Goal: Find specific page/section: Find specific page/section

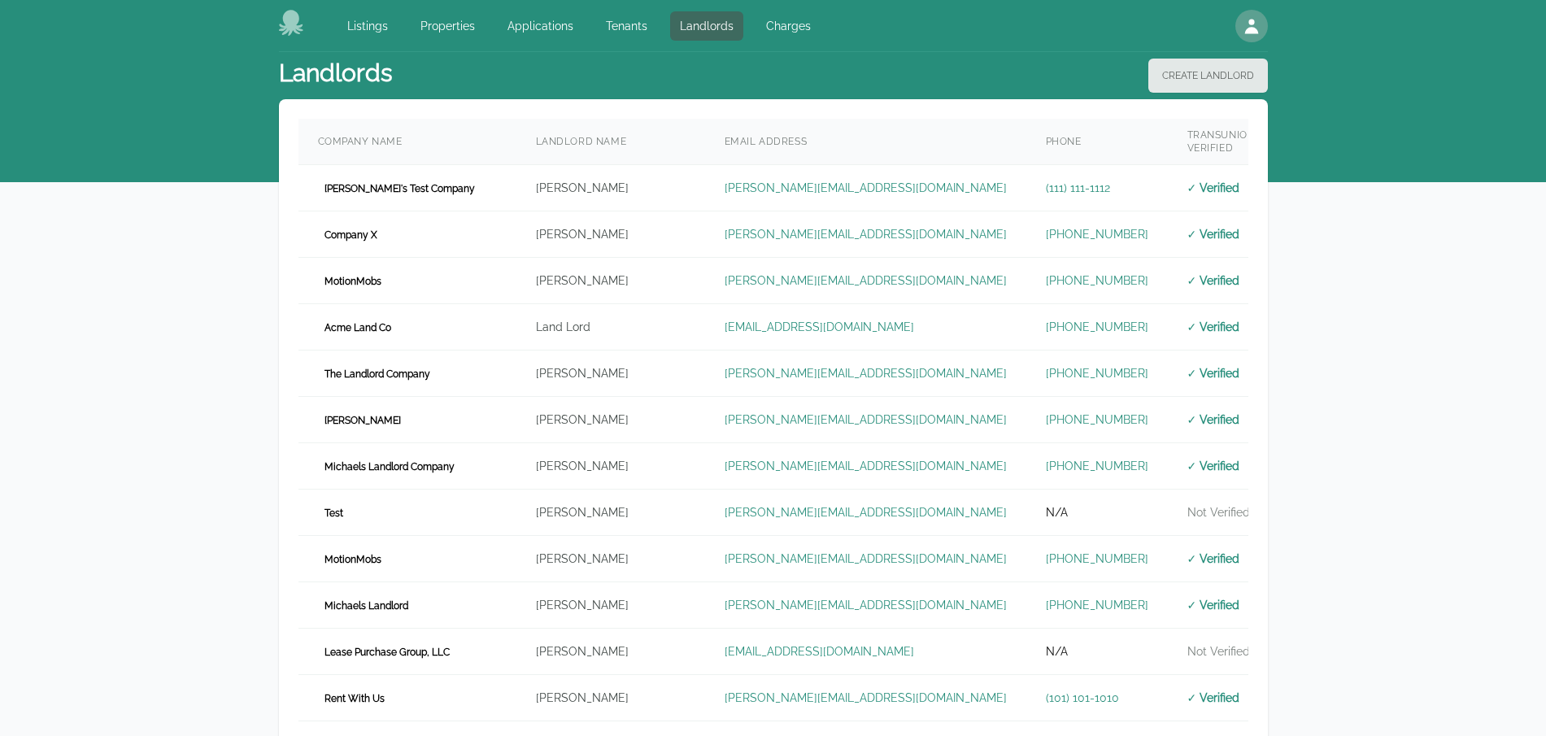
scroll to position [488, 0]
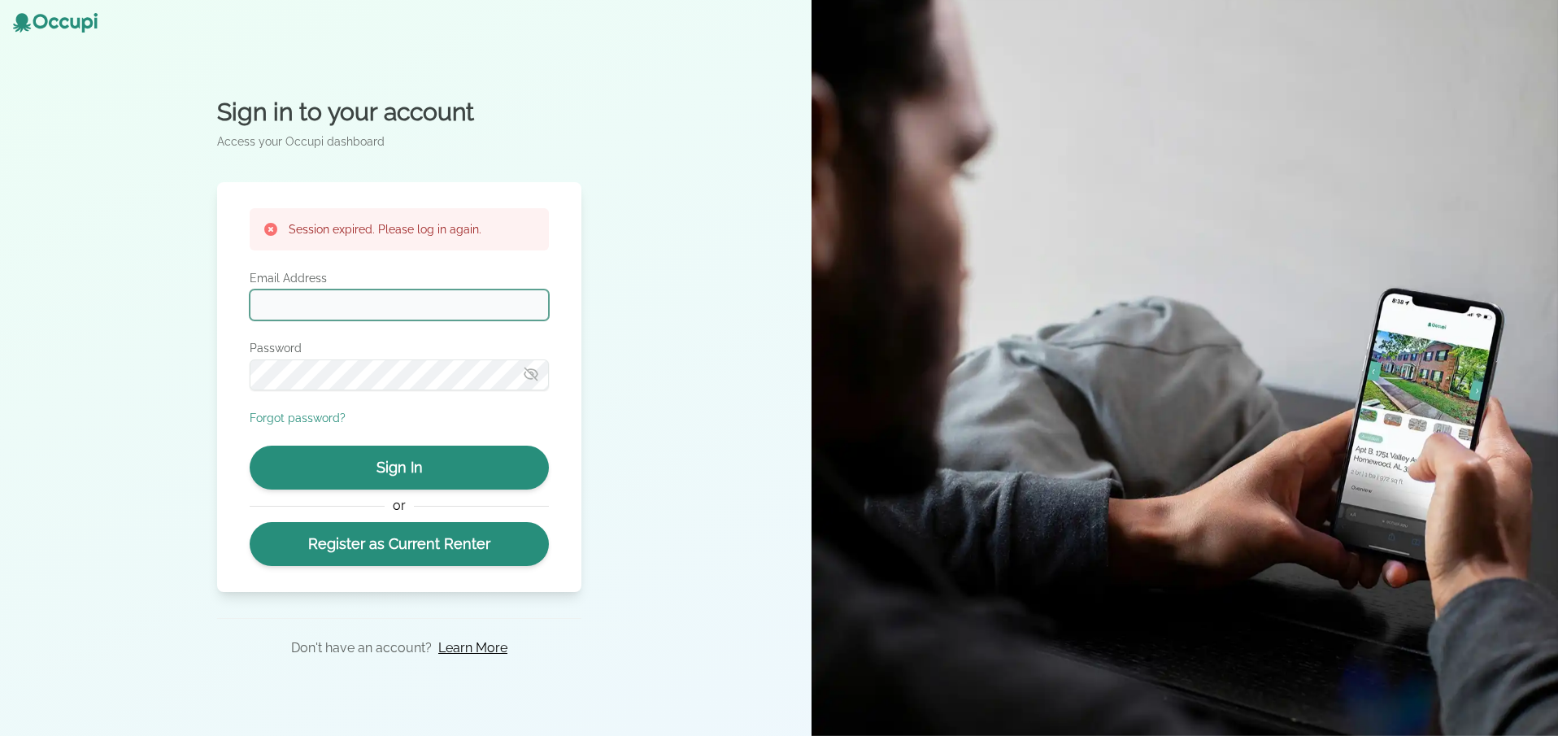
click at [412, 308] on input "Email Address" at bounding box center [399, 305] width 299 height 31
type input "**********"
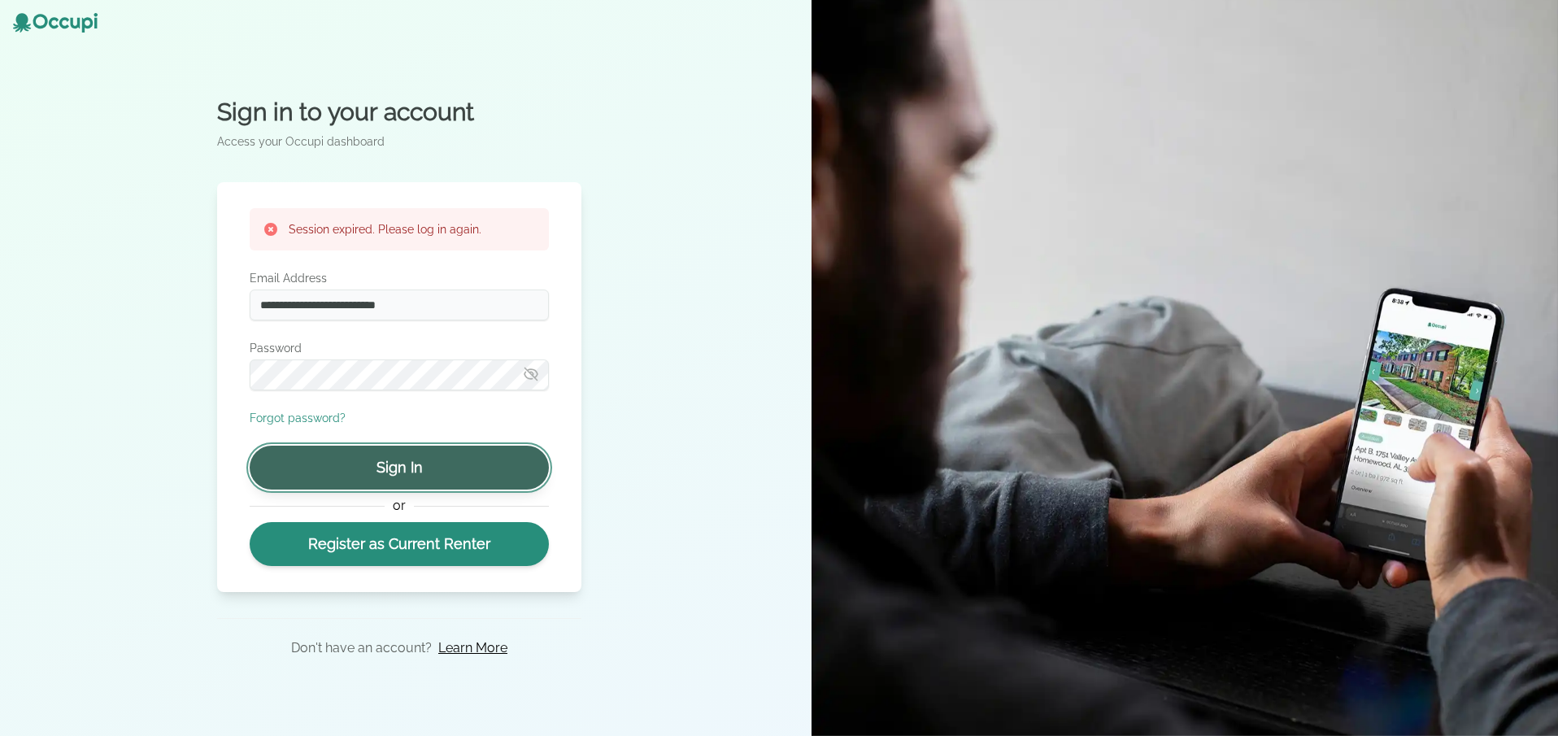
click at [411, 466] on button "Sign In" at bounding box center [399, 468] width 299 height 44
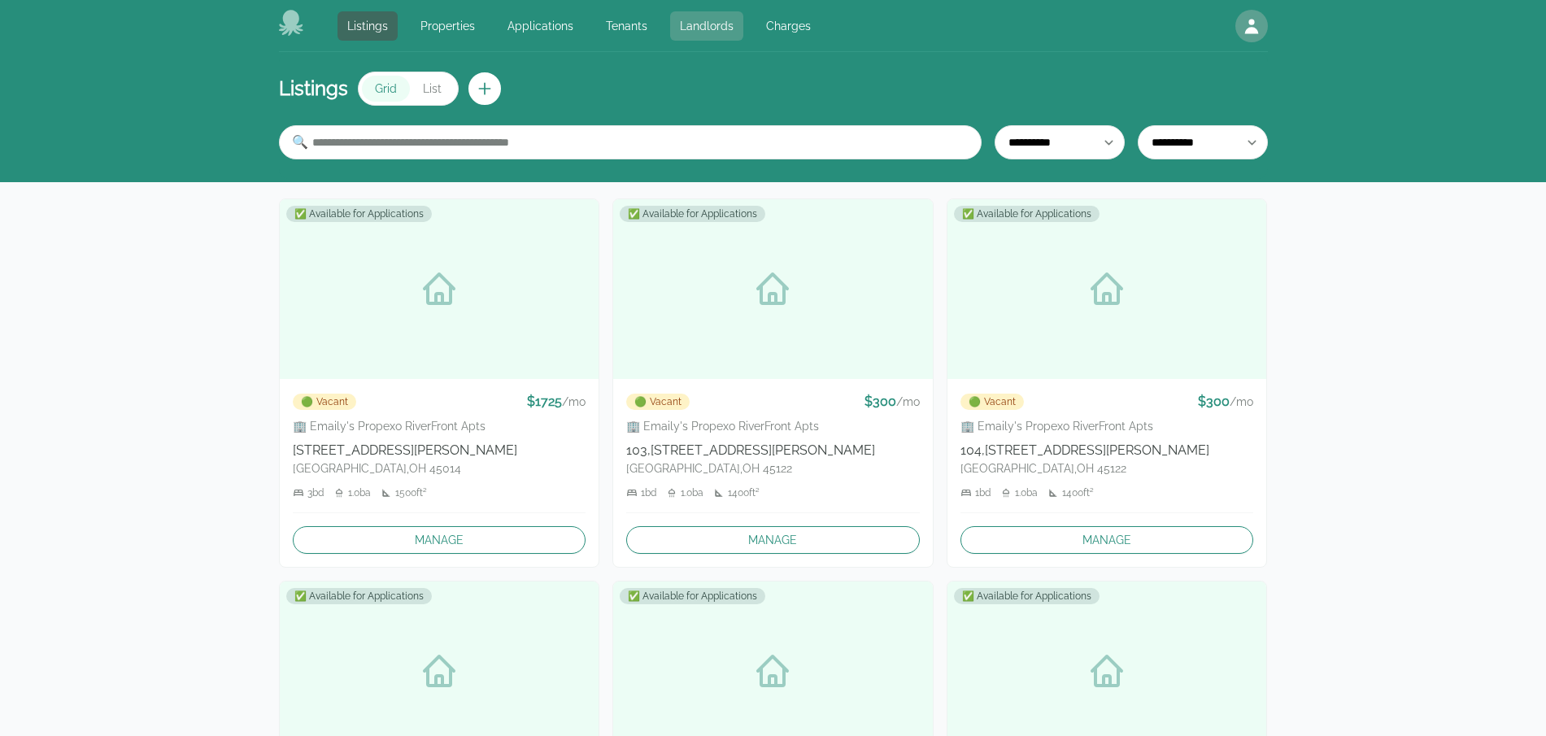
click at [714, 22] on link "Landlords" at bounding box center [706, 25] width 73 height 29
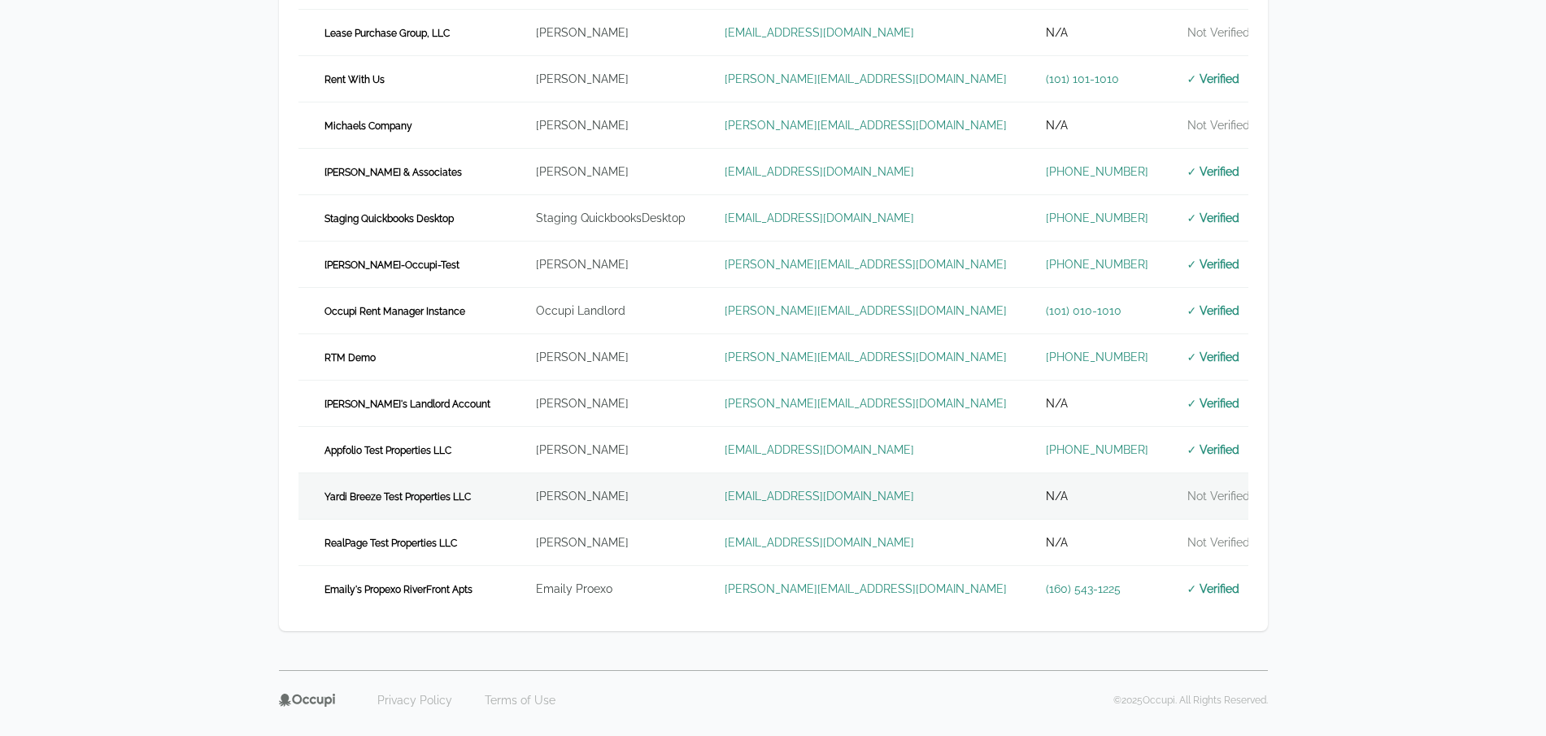
scroll to position [651, 0]
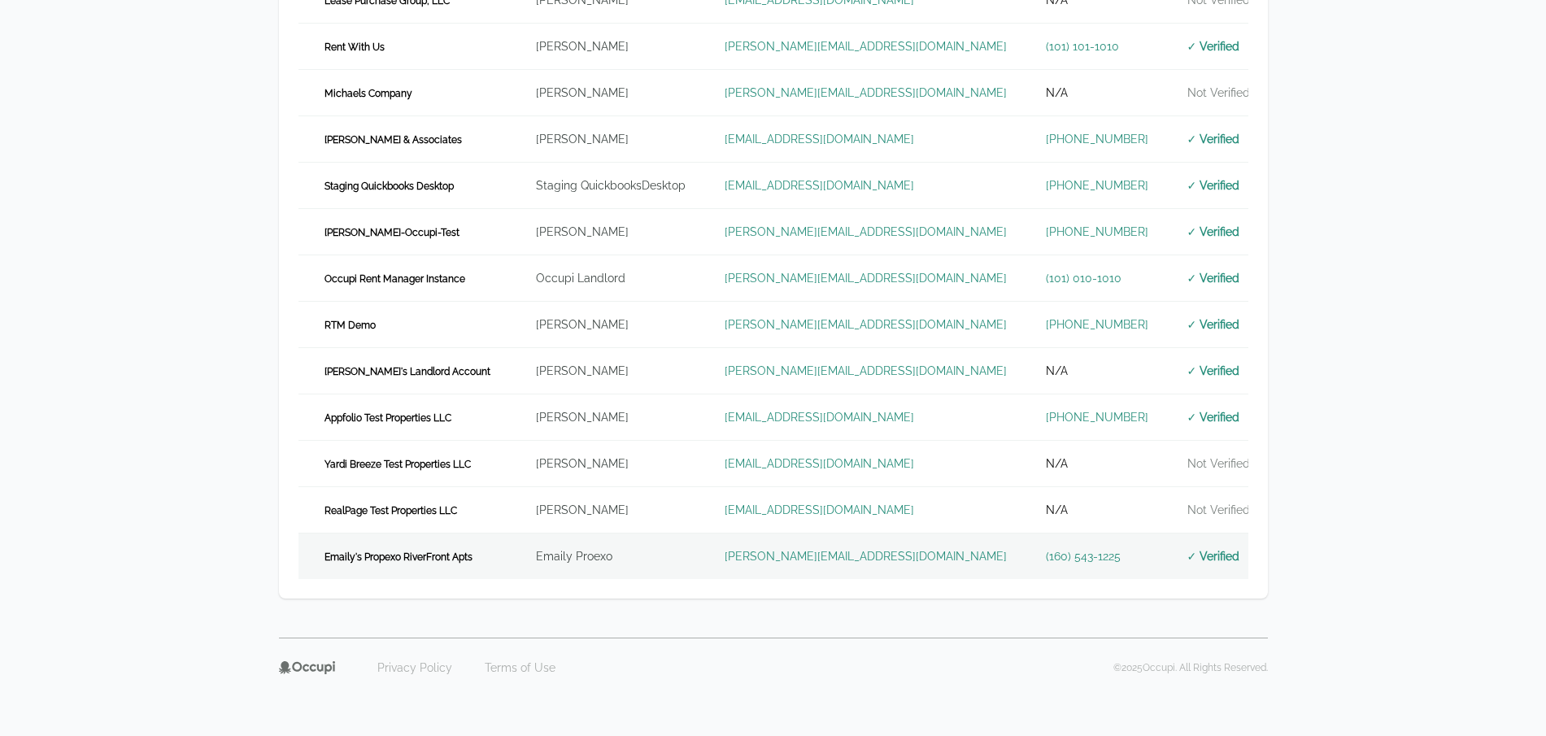
click at [663, 558] on td "Emaily Proexo" at bounding box center [610, 557] width 189 height 46
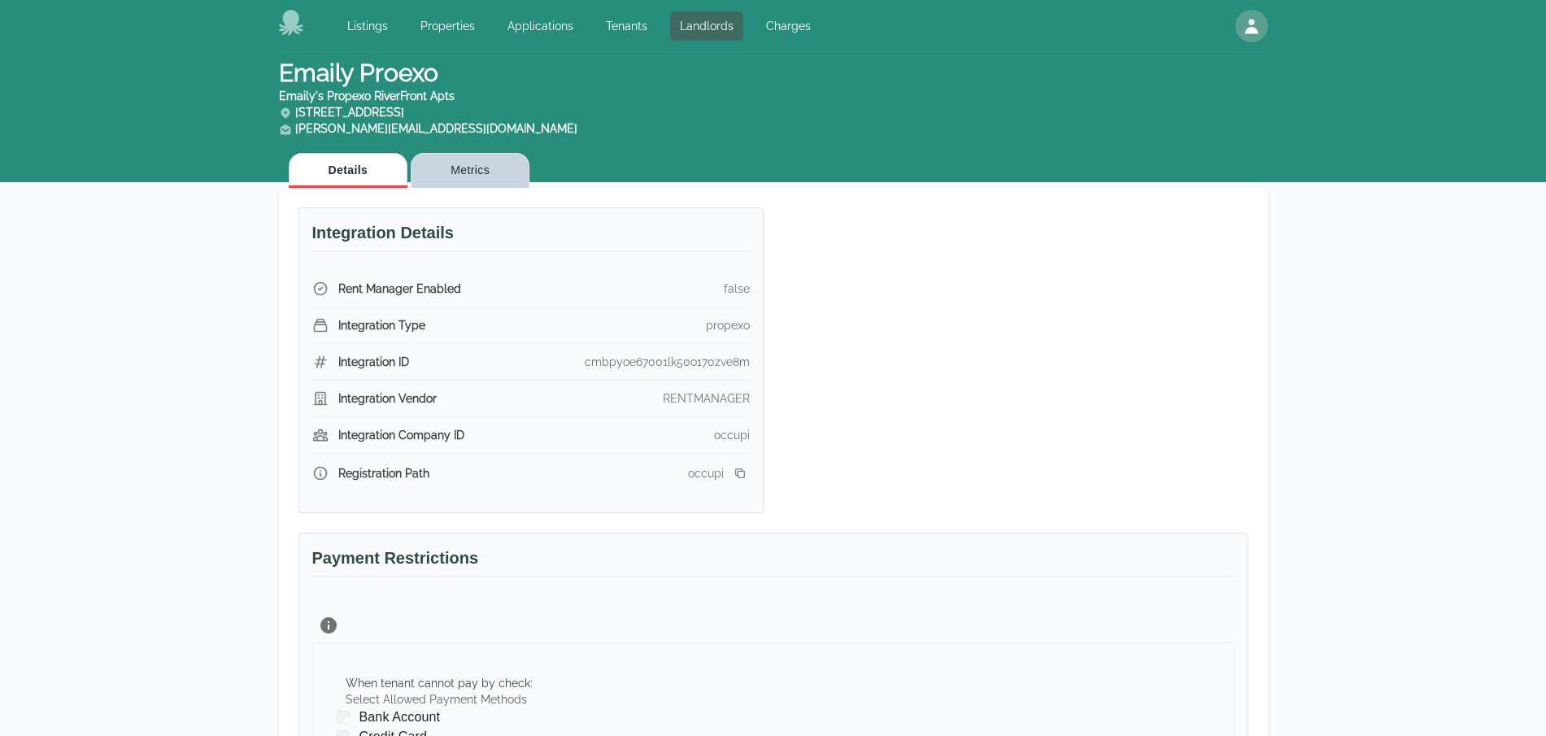
click at [473, 175] on button "Metrics" at bounding box center [470, 170] width 119 height 35
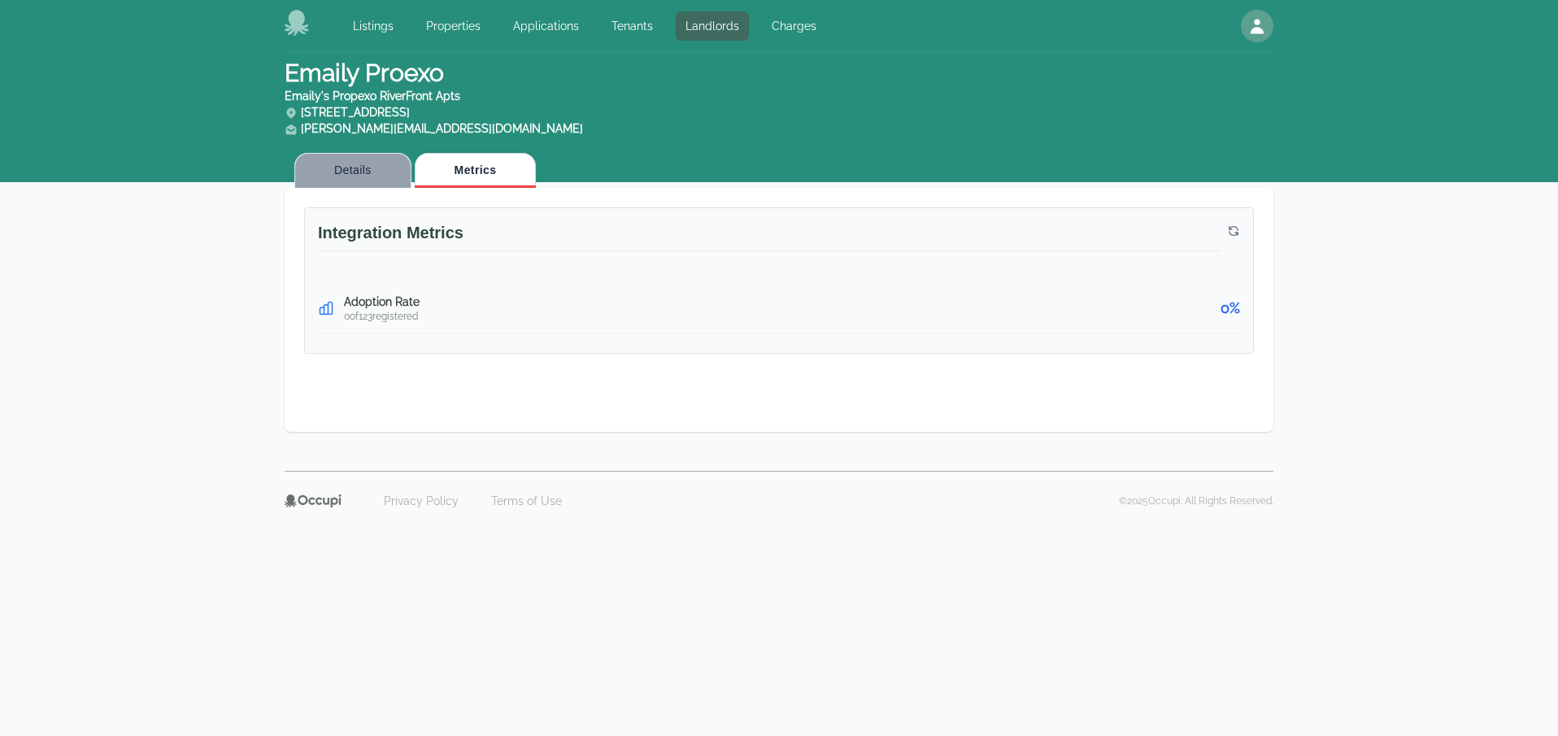
click at [341, 179] on button "Details" at bounding box center [352, 170] width 117 height 35
